Goal: Information Seeking & Learning: Find specific fact

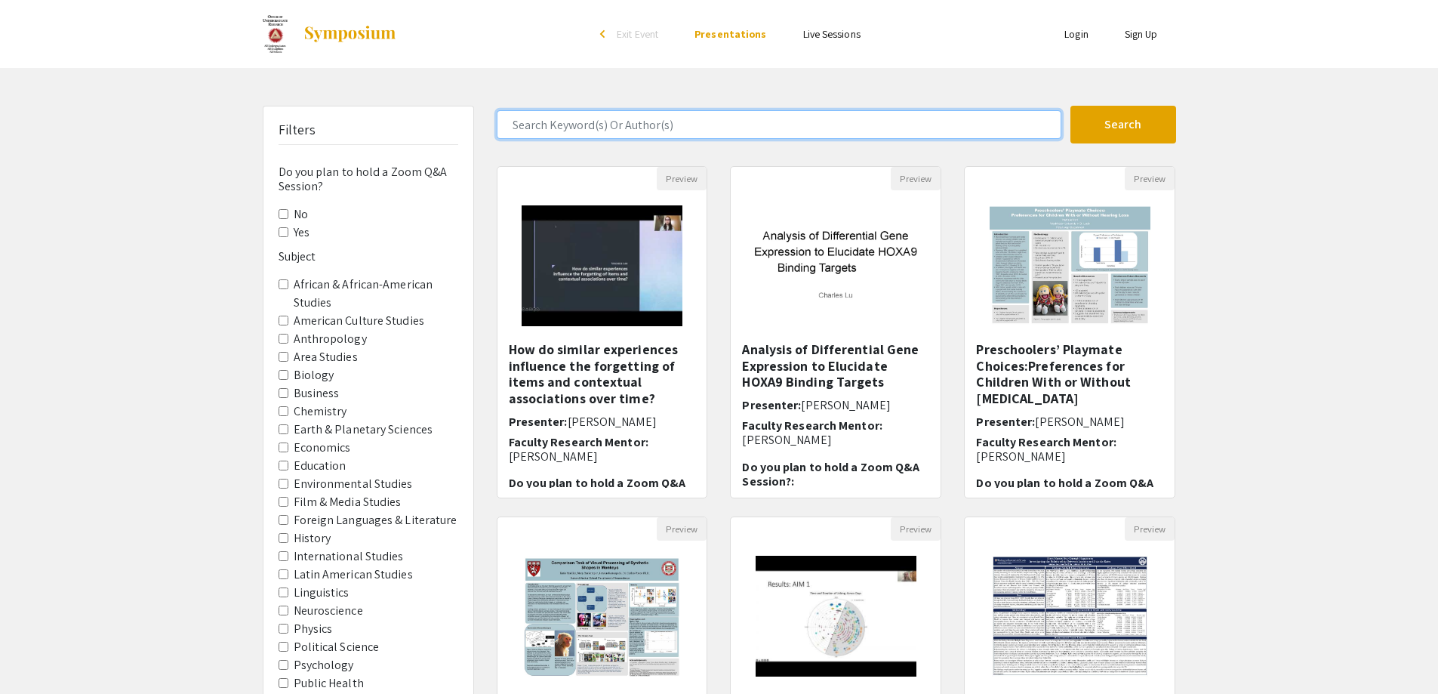
click at [571, 128] on input "Search Keyword(s) Or Author(s)" at bounding box center [779, 124] width 565 height 29
type input "w"
type input "[DEMOGRAPHIC_DATA]"
click at [1071, 106] on button "Search" at bounding box center [1124, 125] width 106 height 38
click at [563, 119] on input "Search Keyword(s) Or Author(s)" at bounding box center [779, 124] width 565 height 29
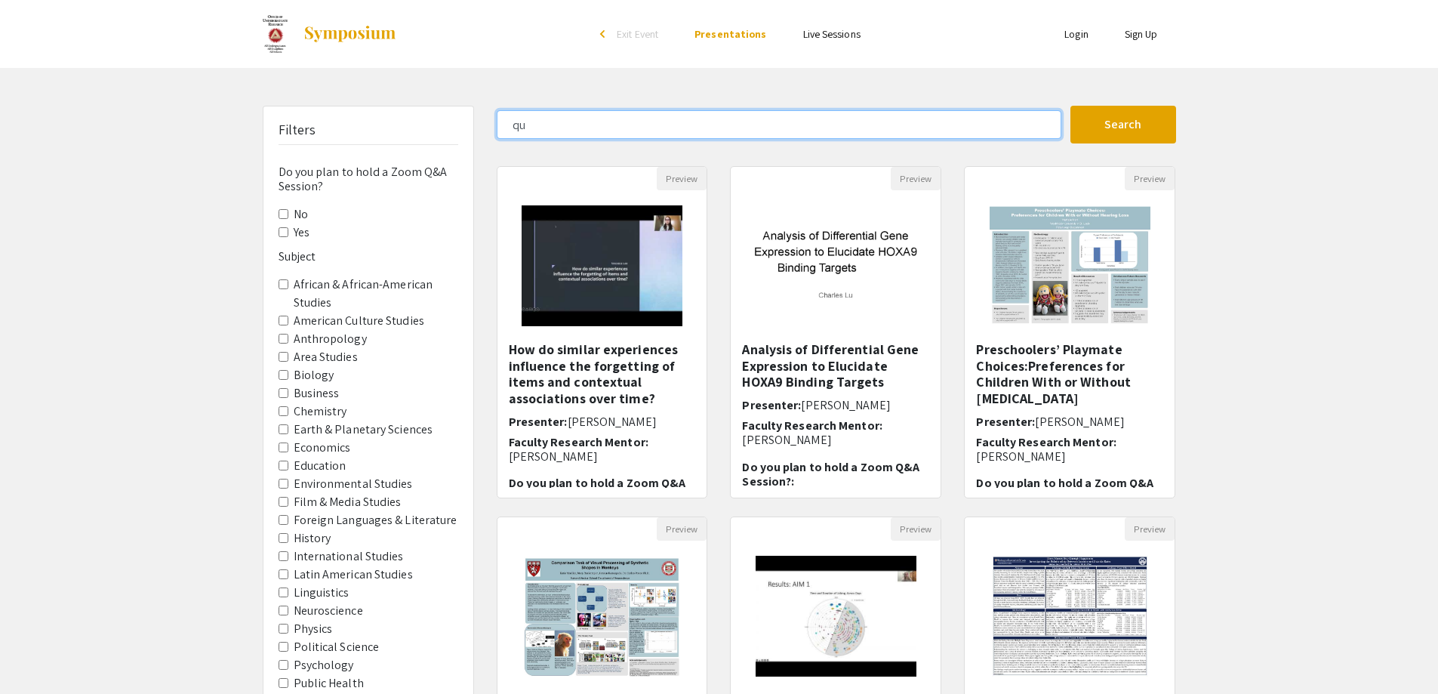
type input "q"
click at [1071, 106] on button "Search" at bounding box center [1124, 125] width 106 height 38
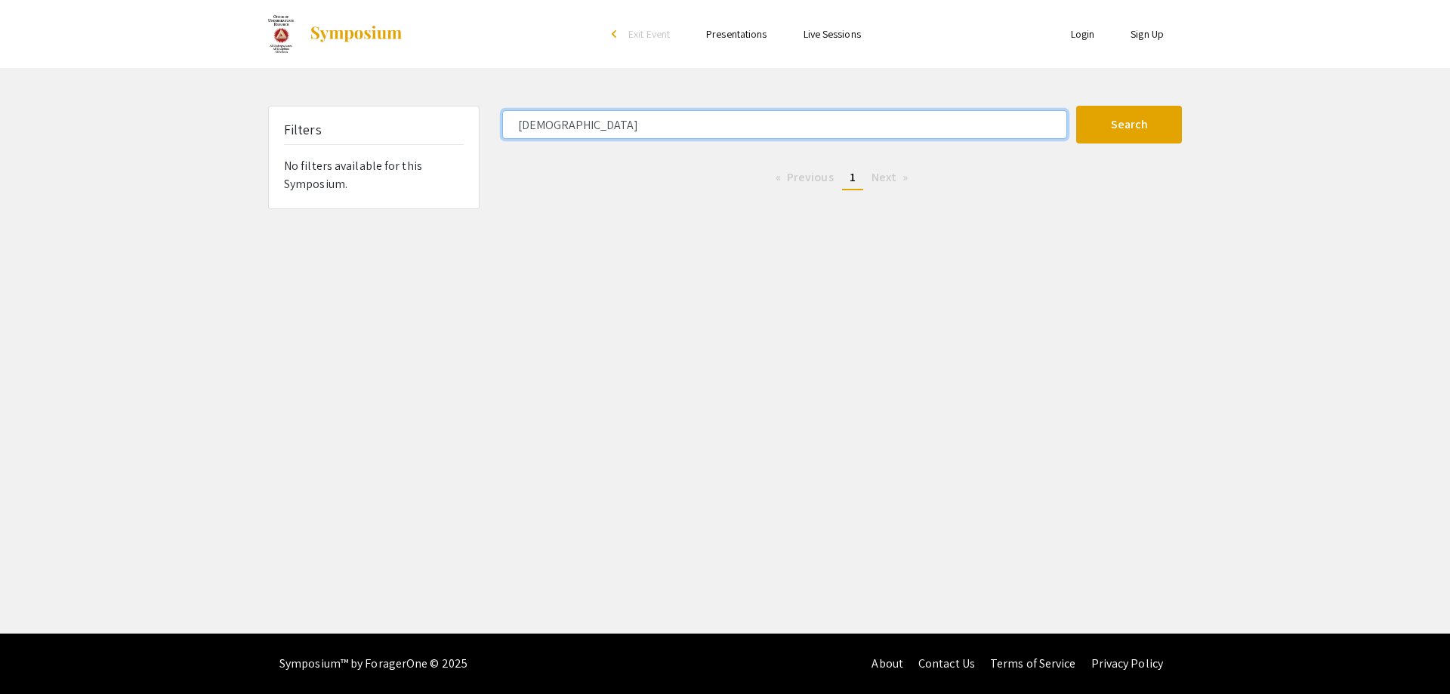
drag, startPoint x: 564, startPoint y: 119, endPoint x: 486, endPoint y: 130, distance: 79.3
click at [486, 130] on div "Filters No filters available for this Symposium. [DEMOGRAPHIC_DATA] Search 0 Re…" at bounding box center [725, 157] width 936 height 103
click at [1076, 106] on button "Search" at bounding box center [1129, 125] width 106 height 38
click at [433, 128] on div "Filters No filters available for this Symposium. LGB Search 0 Results found Pre…" at bounding box center [725, 157] width 936 height 103
click at [1076, 106] on button "Search" at bounding box center [1129, 125] width 106 height 38
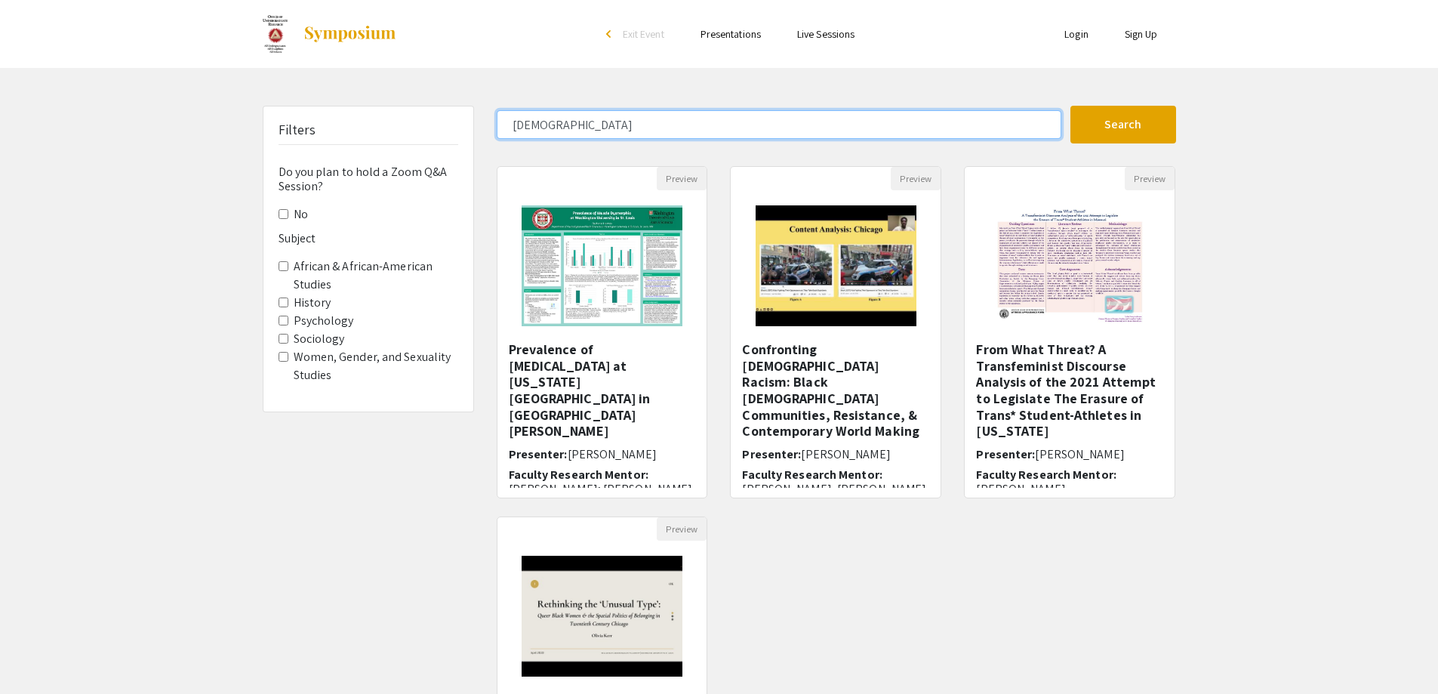
drag, startPoint x: 571, startPoint y: 127, endPoint x: 487, endPoint y: 128, distance: 83.8
click at [487, 128] on div "[DEMOGRAPHIC_DATA]" at bounding box center [778, 124] width 585 height 29
type input "trans"
click at [1071, 106] on button "Search" at bounding box center [1124, 125] width 106 height 38
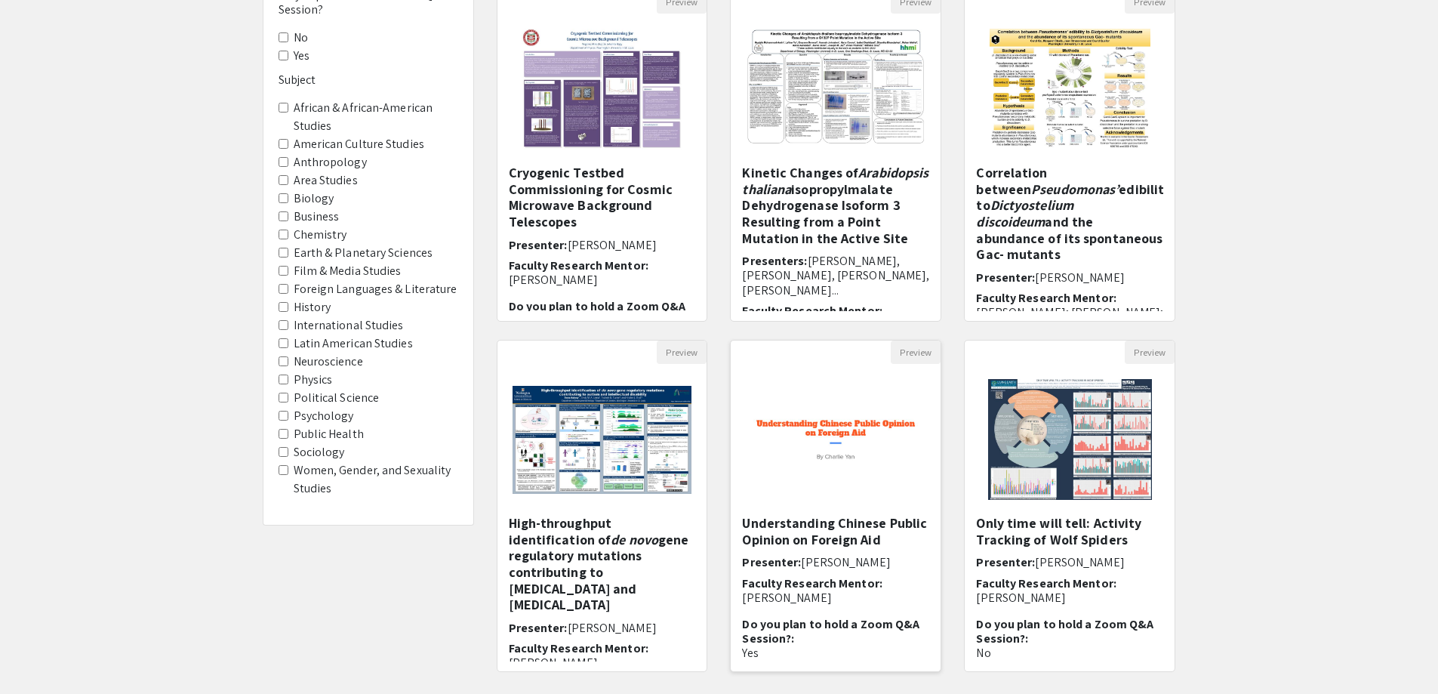
scroll to position [307, 0]
